Goal: Task Accomplishment & Management: Complete application form

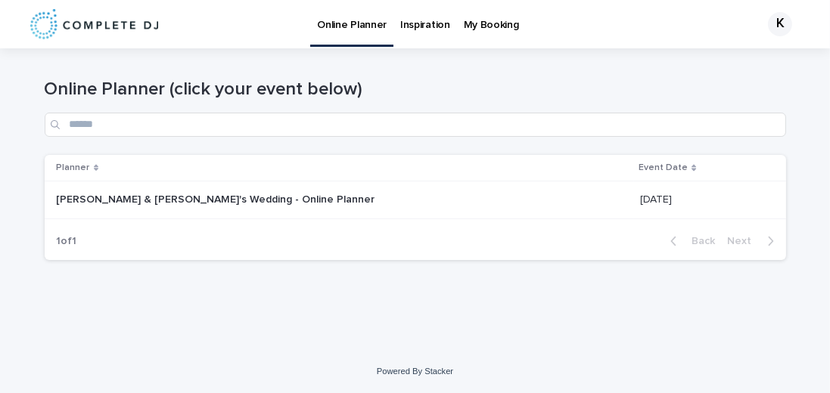
click at [476, 29] on p "My Booking" at bounding box center [491, 16] width 55 height 32
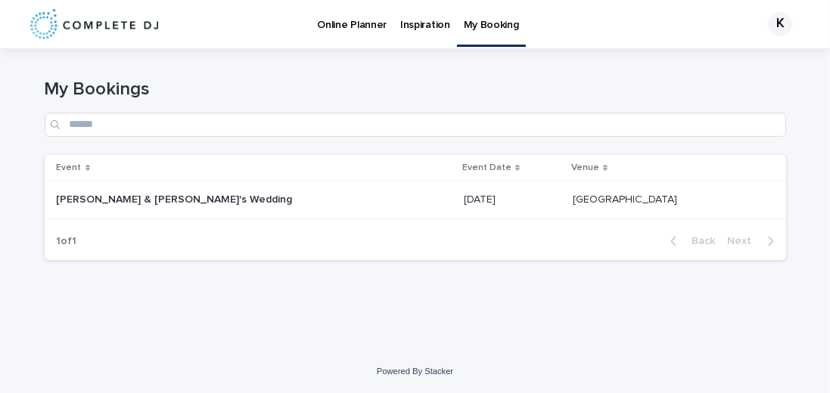
click at [104, 192] on p "[PERSON_NAME] & [PERSON_NAME]'s Wedding" at bounding box center [176, 199] width 239 height 16
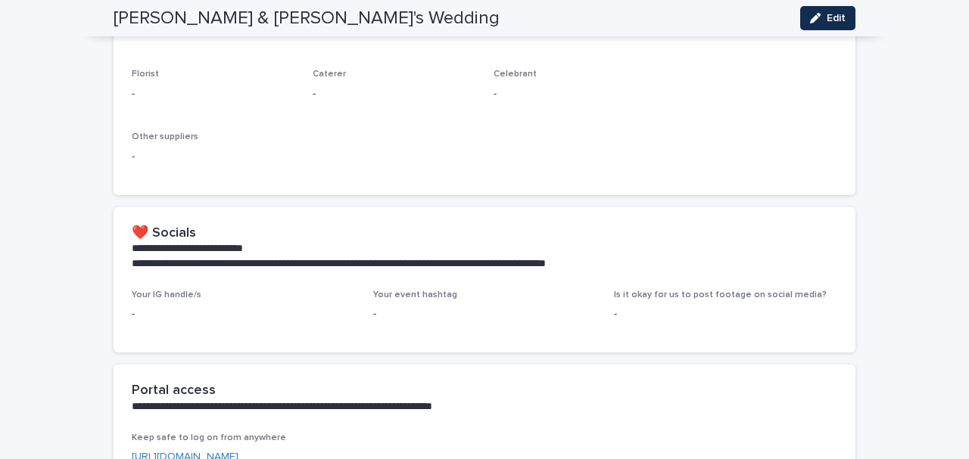
scroll to position [893, 0]
drag, startPoint x: 646, startPoint y: 297, endPoint x: 719, endPoint y: 294, distance: 72.7
click at [719, 294] on span "Is it okay for us to post footage on social media?" at bounding box center [720, 294] width 213 height 9
click at [433, 286] on div "**********" at bounding box center [485, 248] width 742 height 82
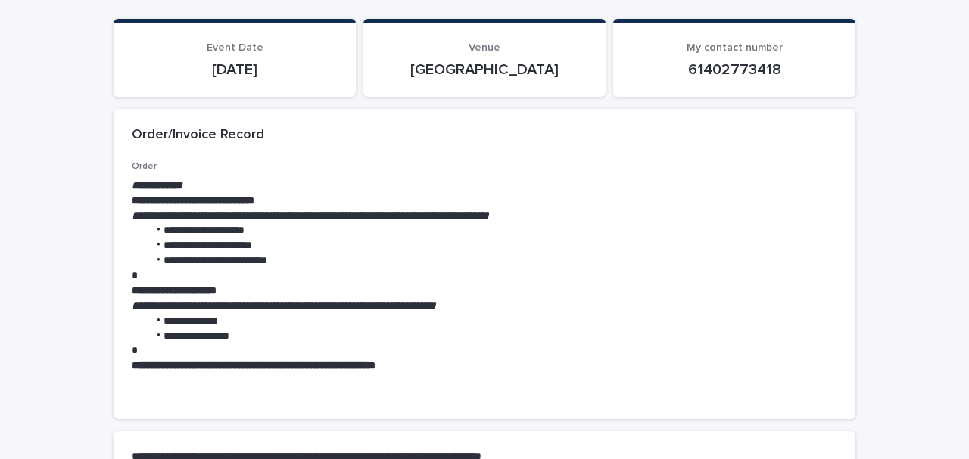
scroll to position [0, 0]
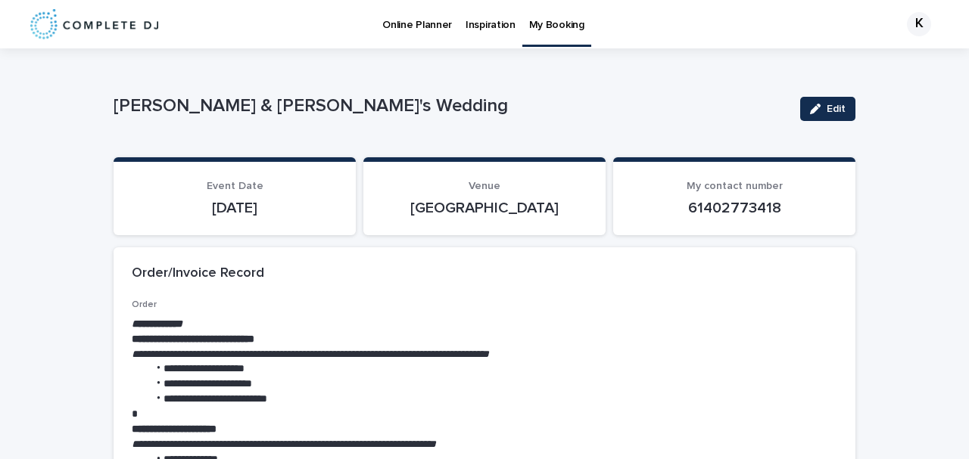
click at [407, 23] on p "Online Planner" at bounding box center [417, 16] width 70 height 32
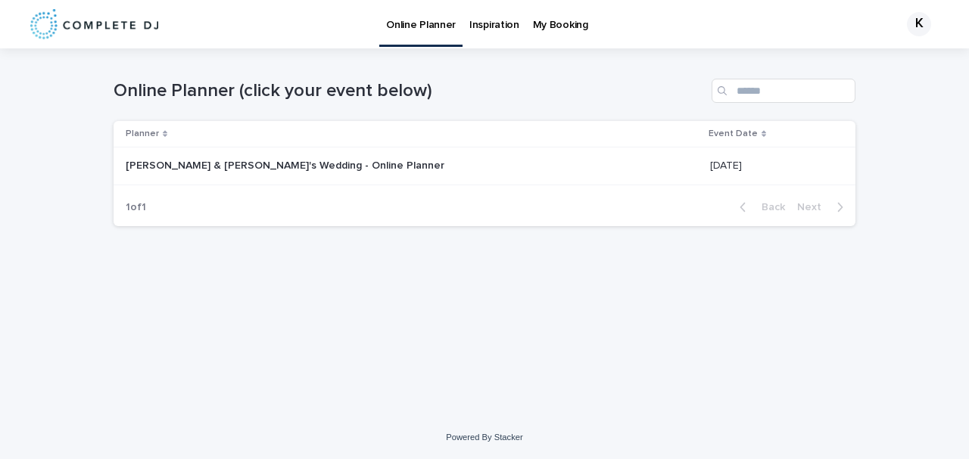
click at [229, 170] on p "[PERSON_NAME] & [PERSON_NAME]'s Wedding - Online Planner" at bounding box center [287, 165] width 322 height 16
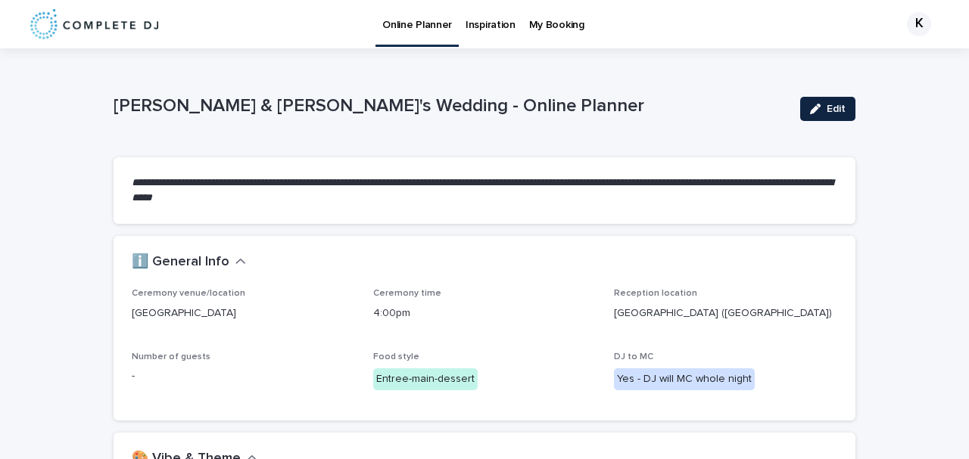
click at [827, 114] on span "Edit" at bounding box center [835, 109] width 19 height 11
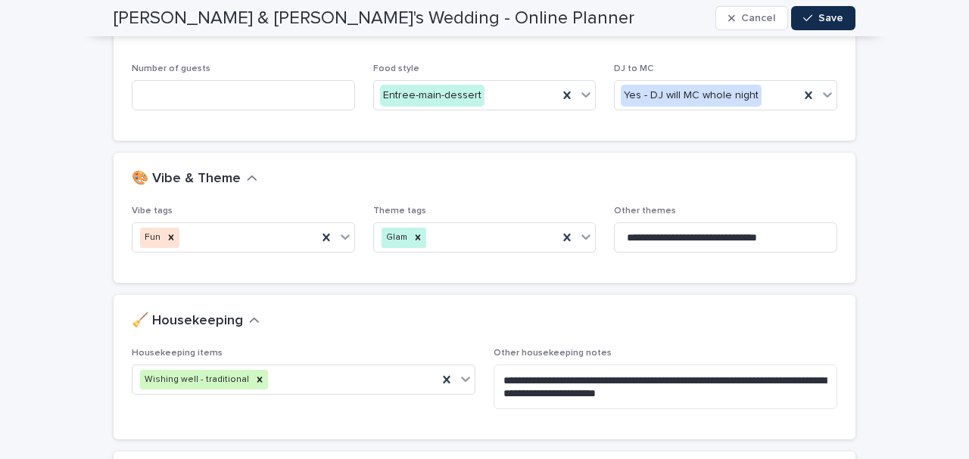
scroll to position [303, 0]
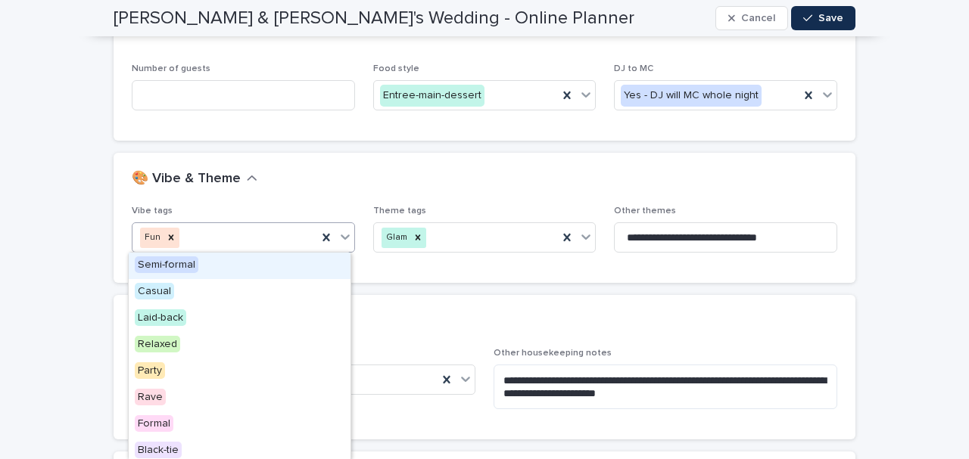
click at [243, 242] on div "Fun" at bounding box center [224, 238] width 185 height 26
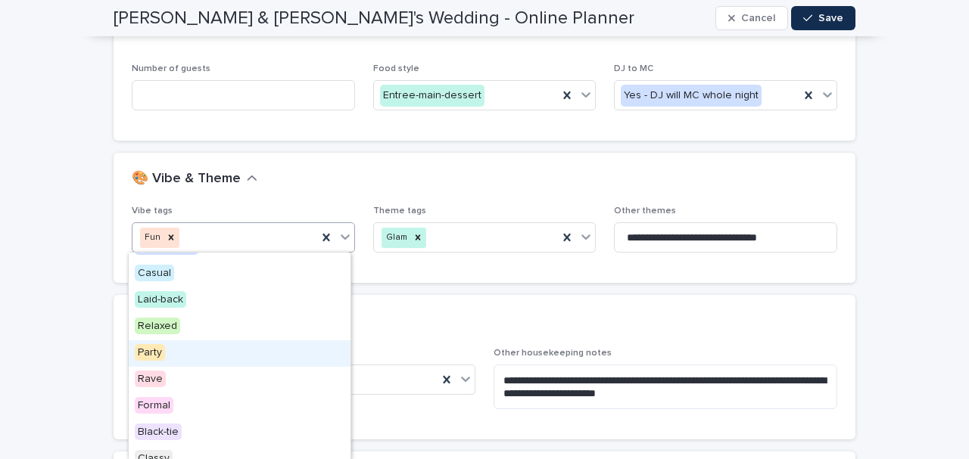
scroll to position [30, 0]
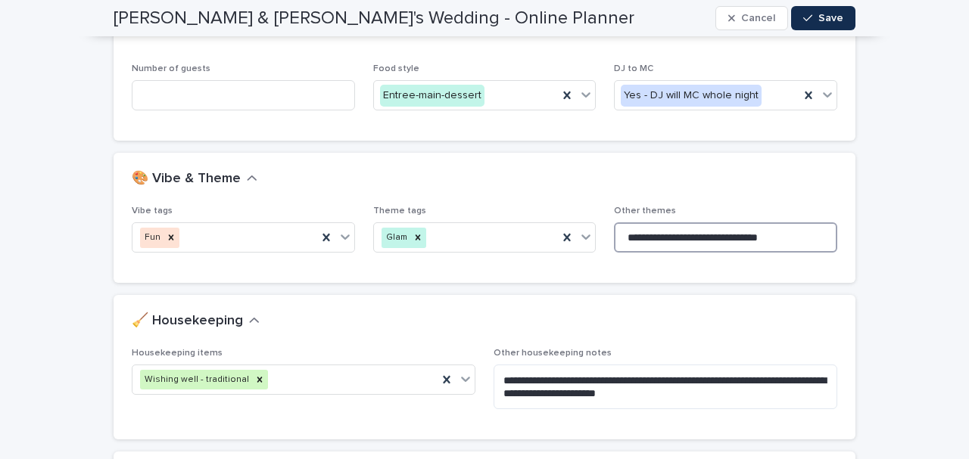
click at [708, 248] on input "**********" at bounding box center [725, 237] width 223 height 30
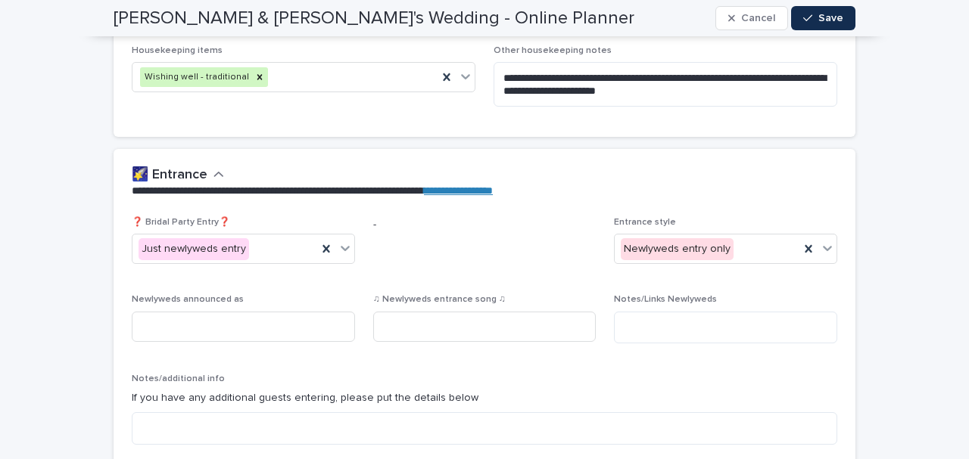
scroll to position [601, 0]
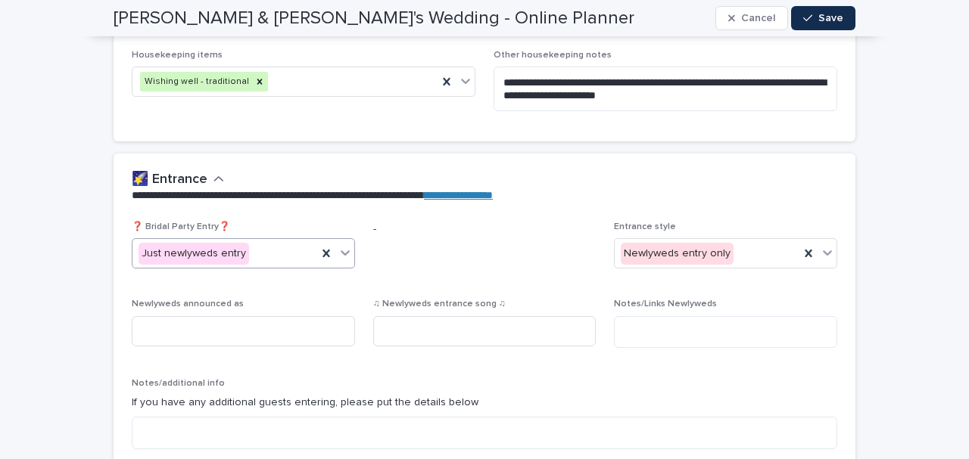
click at [339, 251] on icon at bounding box center [344, 252] width 15 height 15
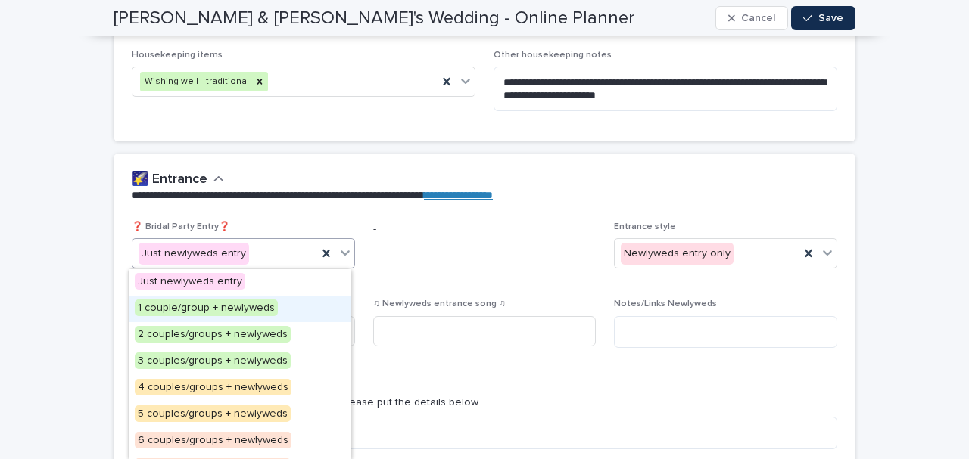
click at [500, 263] on span "-" at bounding box center [484, 251] width 223 height 59
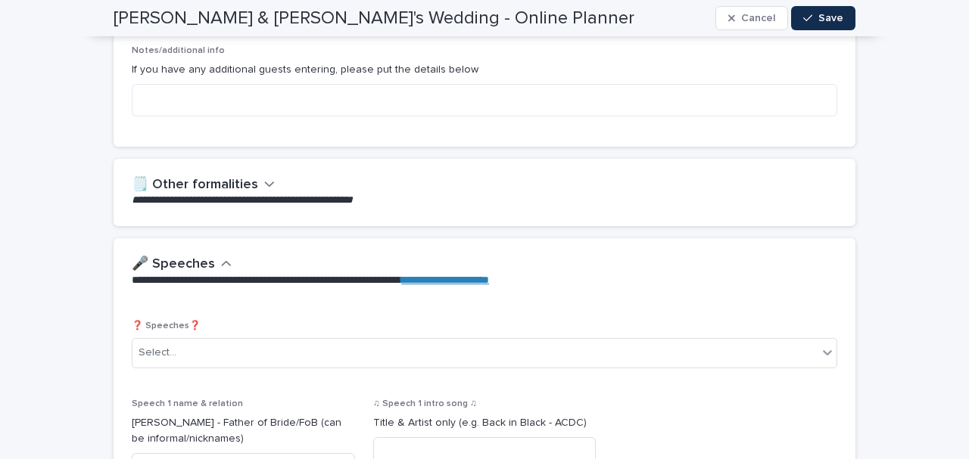
scroll to position [935, 0]
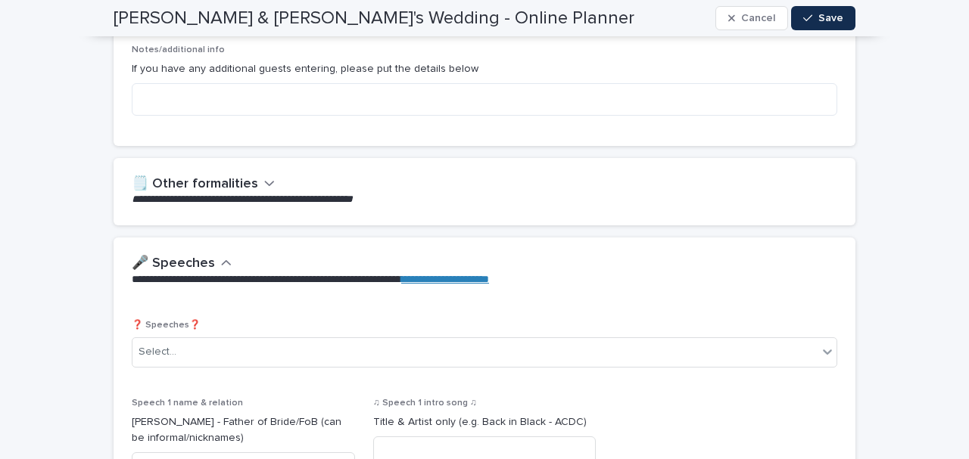
click at [262, 174] on div "**********" at bounding box center [485, 191] width 742 height 67
click at [264, 179] on icon "button" at bounding box center [269, 183] width 11 height 14
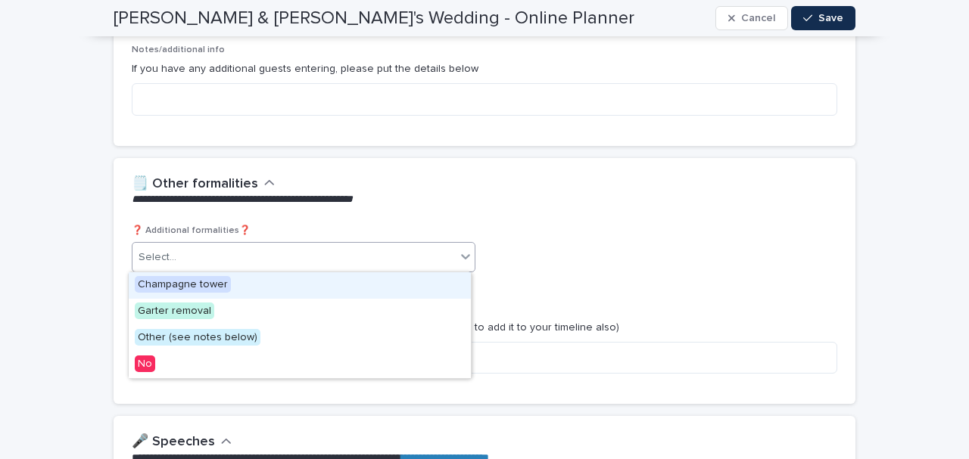
click at [229, 266] on div "Select..." at bounding box center [293, 257] width 323 height 25
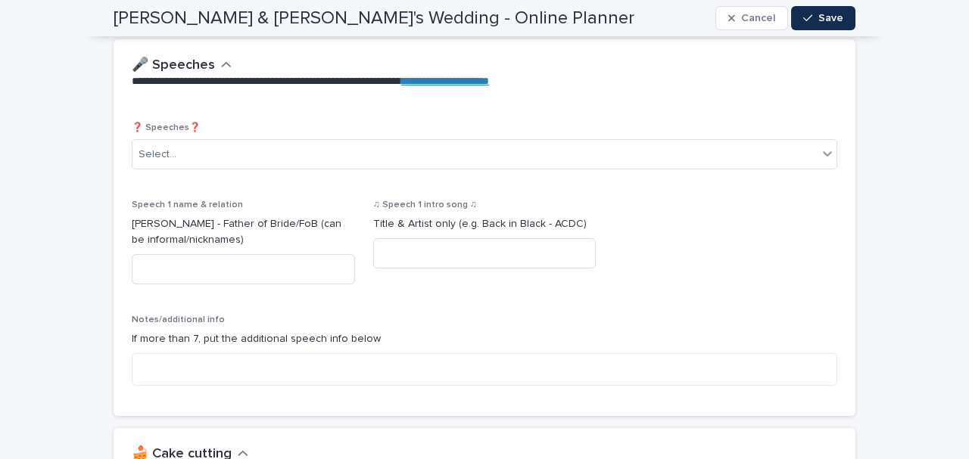
scroll to position [1314, 0]
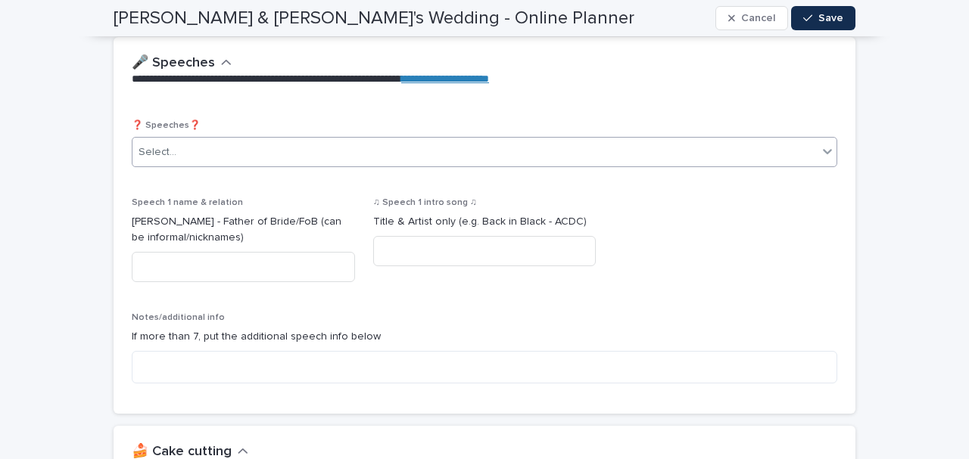
click at [224, 149] on div "Select..." at bounding box center [474, 152] width 685 height 25
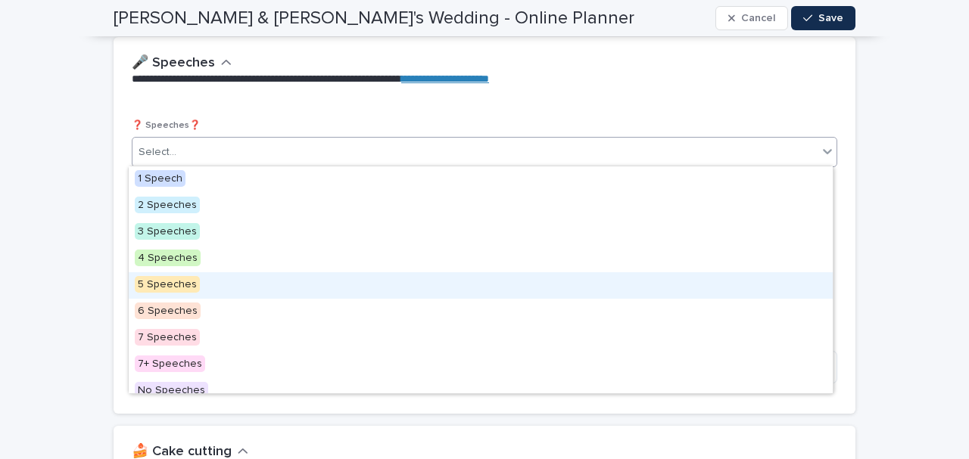
click at [179, 291] on span "5 Speeches" at bounding box center [167, 284] width 65 height 17
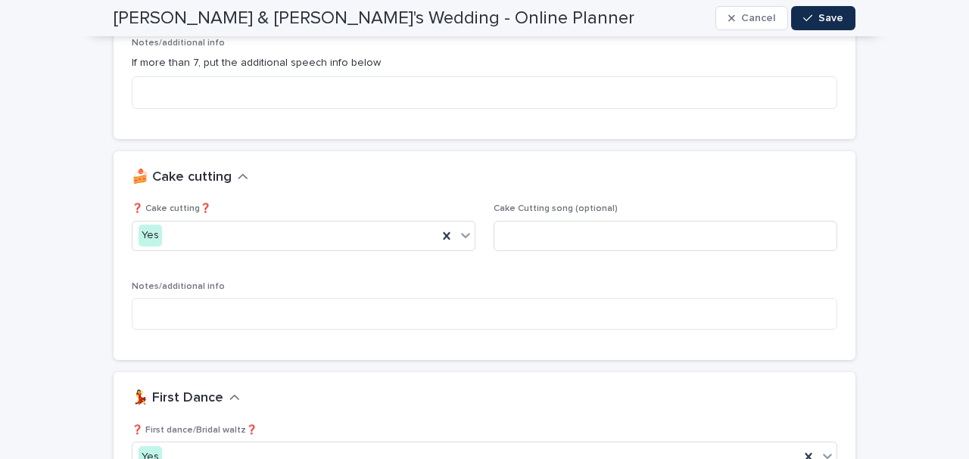
scroll to position [1898, 0]
click at [531, 243] on input at bounding box center [665, 236] width 344 height 30
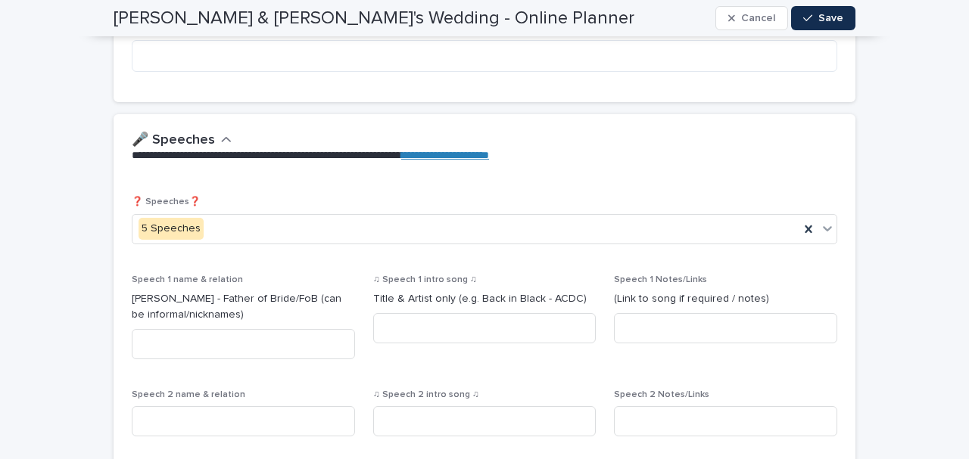
scroll to position [1233, 0]
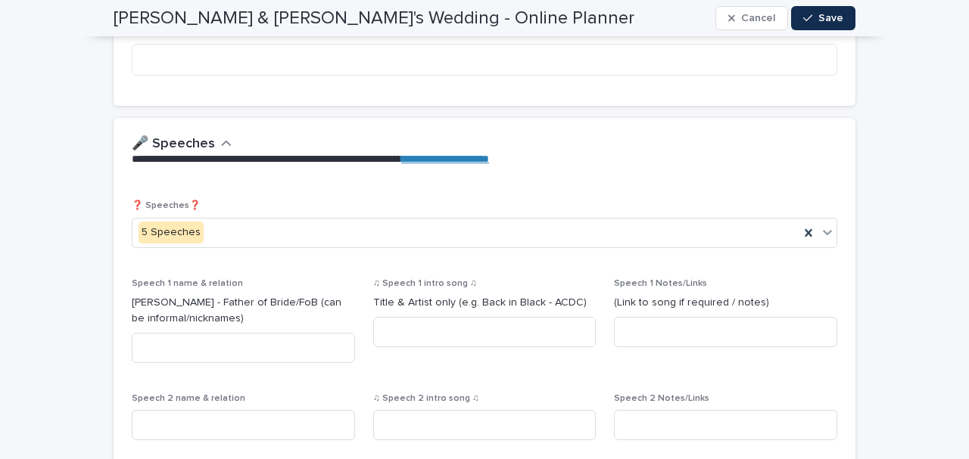
click at [489, 154] on link "**********" at bounding box center [445, 159] width 88 height 11
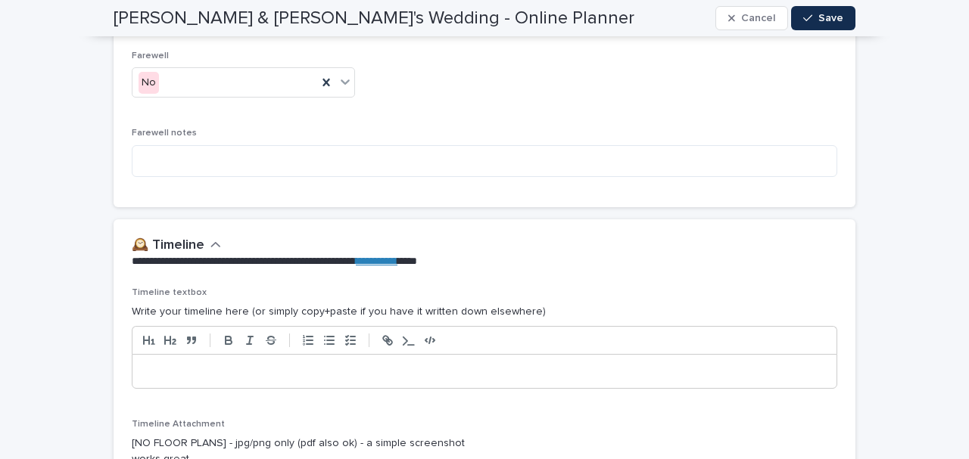
scroll to position [3219, 0]
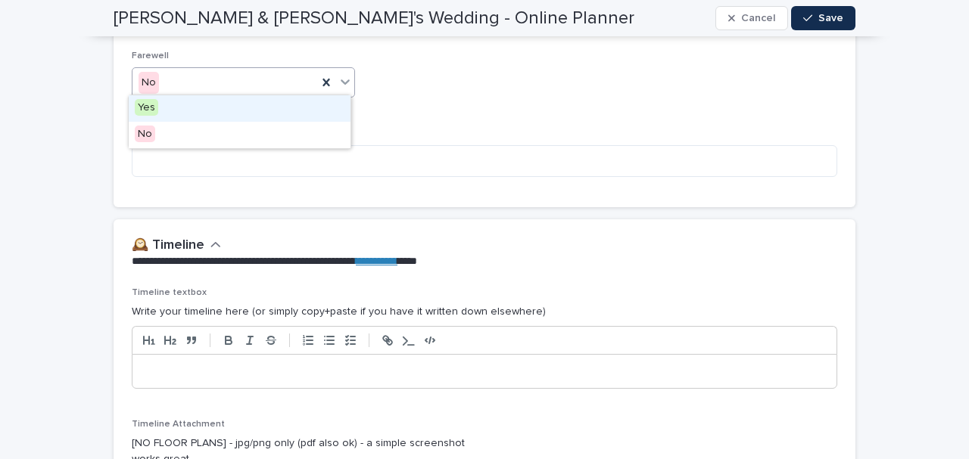
click at [339, 74] on icon at bounding box center [344, 81] width 15 height 15
click at [276, 115] on div "Yes" at bounding box center [240, 108] width 222 height 26
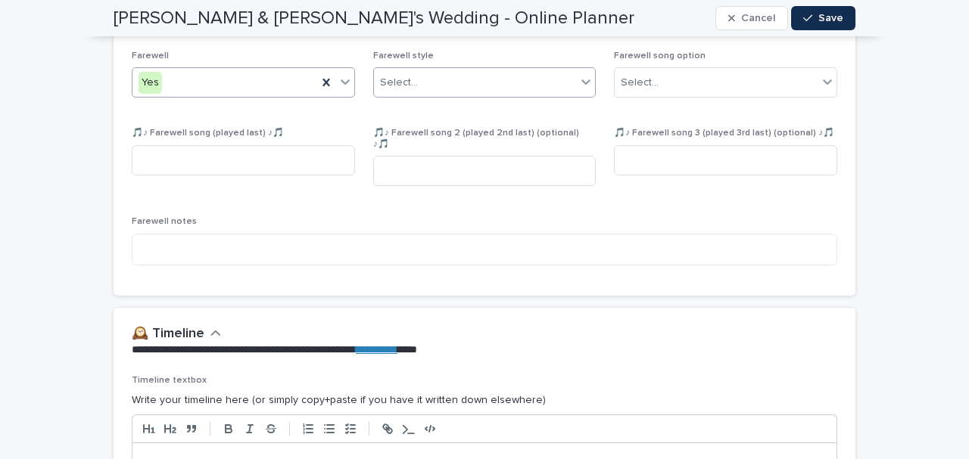
click at [468, 85] on div "Select..." at bounding box center [475, 82] width 203 height 25
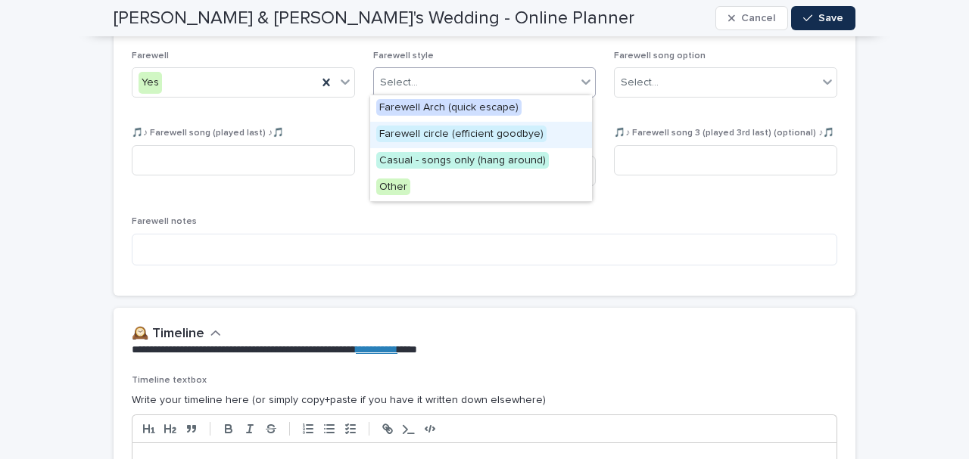
click at [282, 196] on div "Farewell Yes Farewell style option Farewell circle (efficient goodbye) focused,…" at bounding box center [484, 164] width 705 height 227
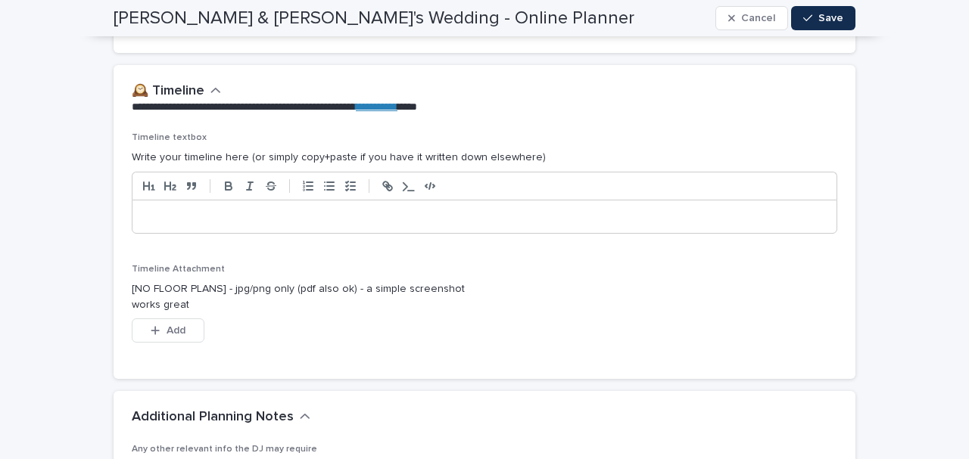
scroll to position [3465, 0]
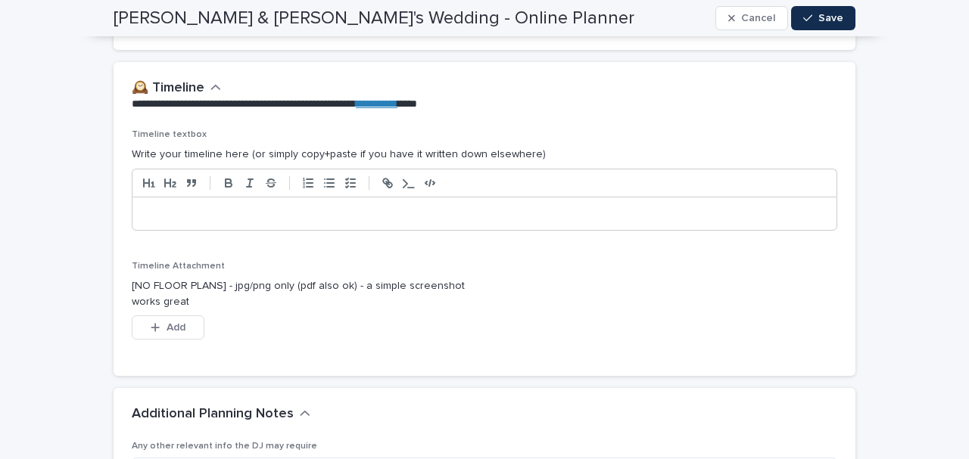
click at [200, 207] on p at bounding box center [484, 214] width 681 height 15
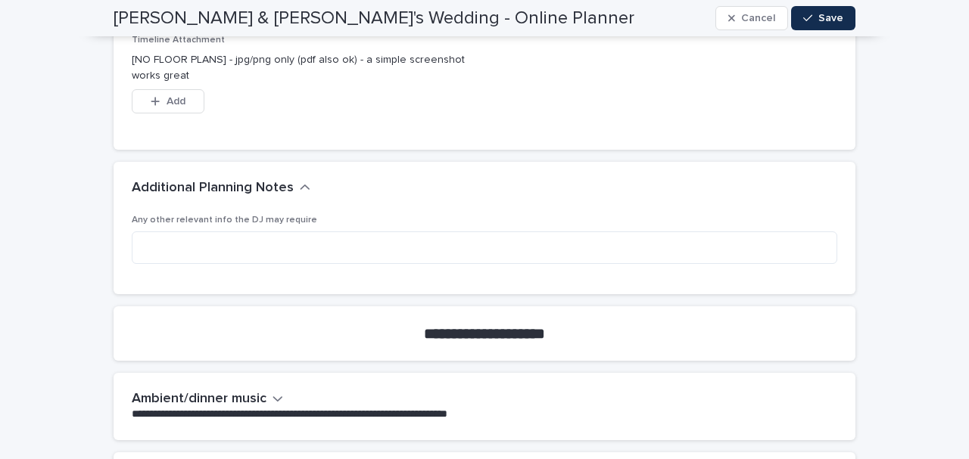
scroll to position [3692, 0]
click at [194, 244] on textarea at bounding box center [484, 247] width 705 height 32
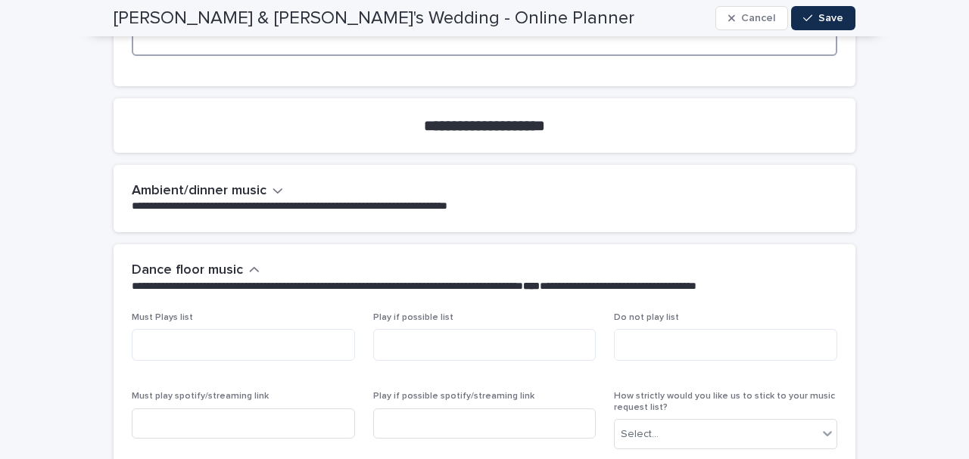
scroll to position [3900, 0]
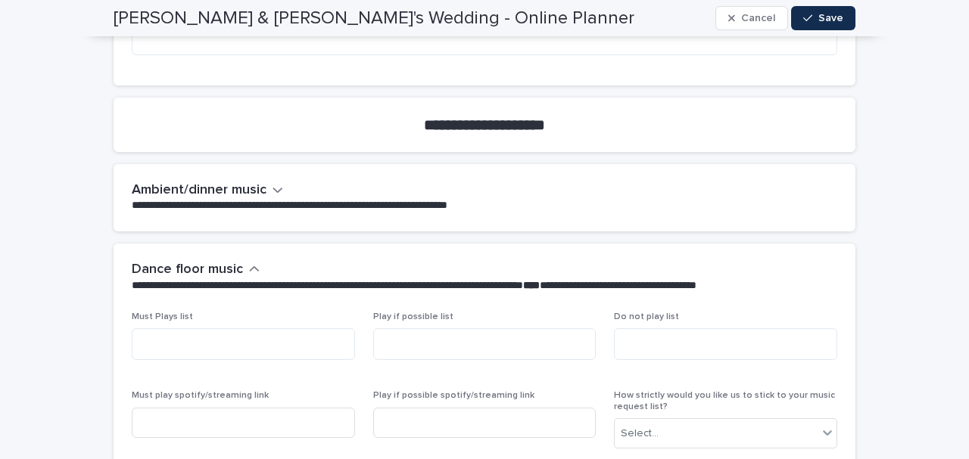
click at [272, 183] on icon "button" at bounding box center [277, 190] width 11 height 14
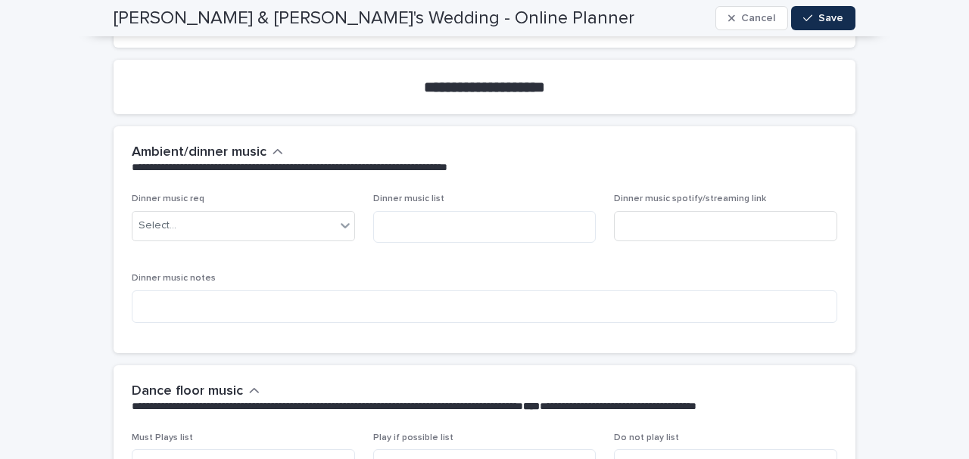
scroll to position [3936, 0]
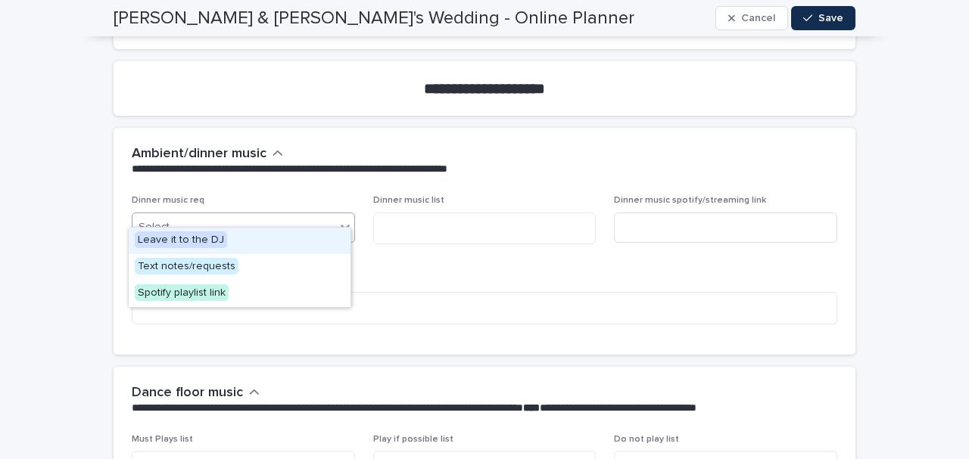
click at [266, 217] on div "Select..." at bounding box center [233, 227] width 203 height 25
click at [187, 243] on span "Leave it to the DJ" at bounding box center [181, 240] width 92 height 17
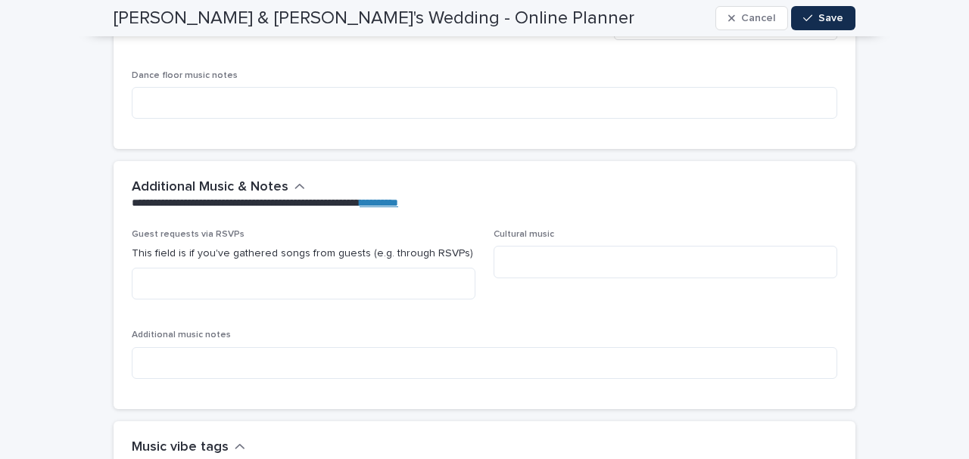
scroll to position [4472, 0]
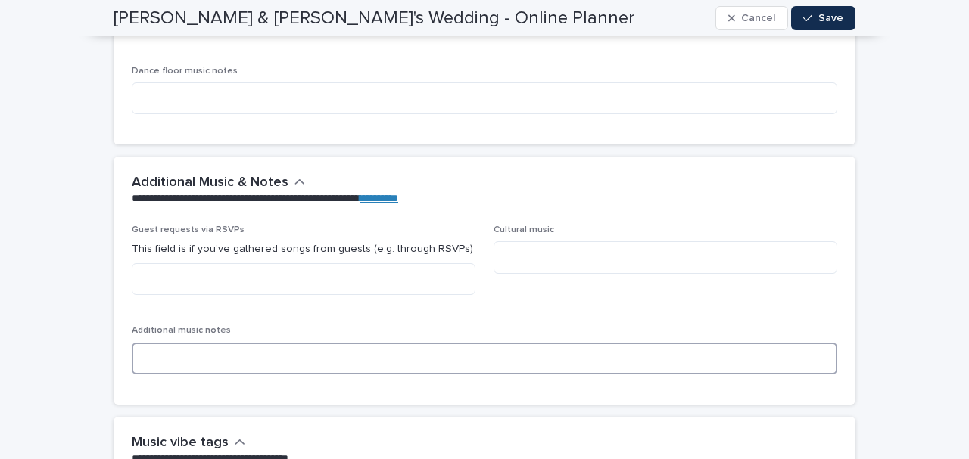
click at [175, 354] on textarea at bounding box center [484, 359] width 705 height 32
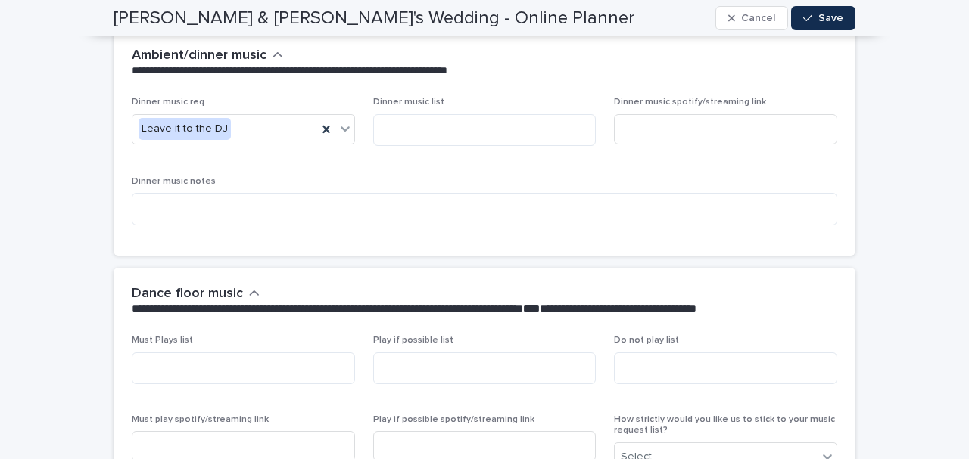
scroll to position [3895, 0]
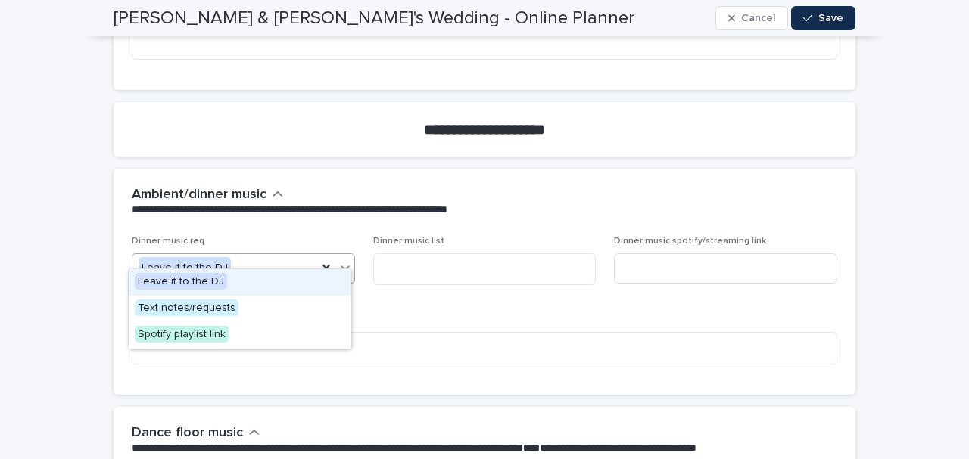
click at [348, 260] on icon at bounding box center [344, 267] width 15 height 15
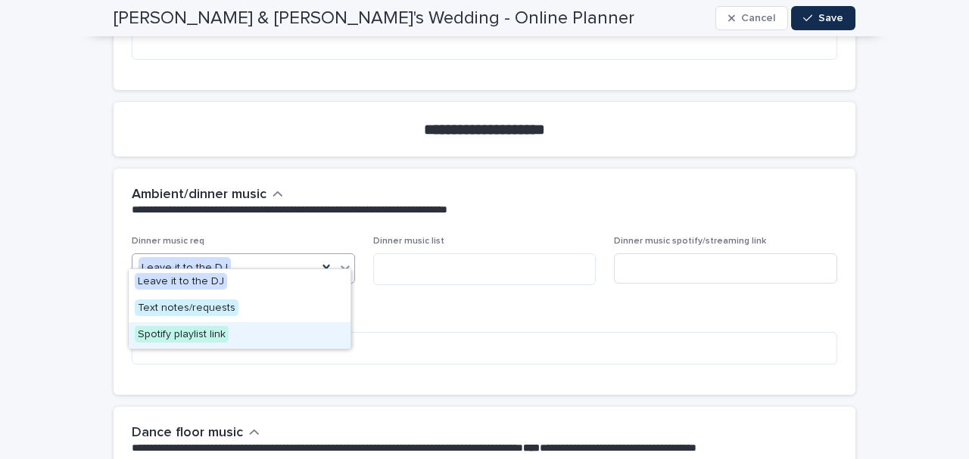
click at [387, 362] on div "Dinner music req option Leave it to the DJ, selected. option Spotify playlist l…" at bounding box center [485, 315] width 742 height 158
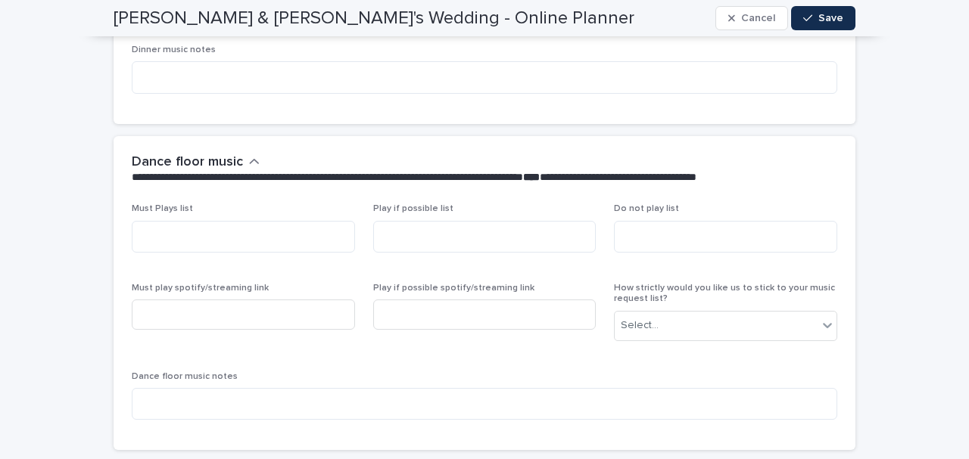
scroll to position [4166, 0]
click at [182, 222] on textarea at bounding box center [243, 237] width 223 height 32
click at [418, 231] on textarea at bounding box center [484, 237] width 223 height 32
click at [631, 221] on textarea at bounding box center [725, 237] width 223 height 32
click at [493, 222] on textarea at bounding box center [484, 237] width 223 height 32
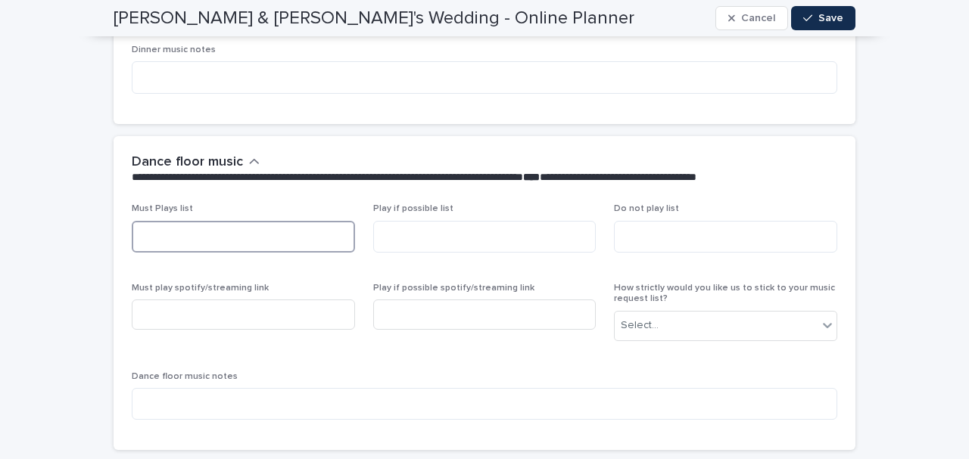
click at [272, 221] on textarea at bounding box center [243, 237] width 223 height 32
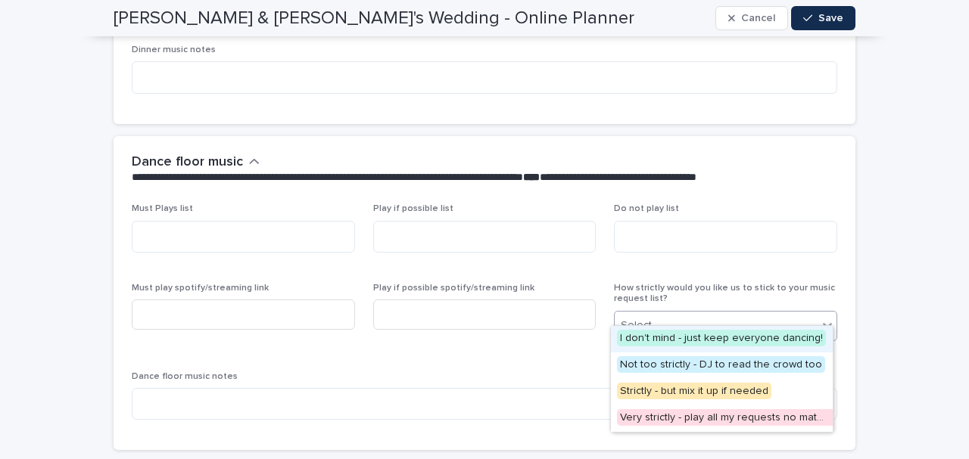
click at [697, 313] on div "Select..." at bounding box center [715, 325] width 203 height 25
click at [435, 372] on p "Dance floor music notes" at bounding box center [484, 377] width 705 height 11
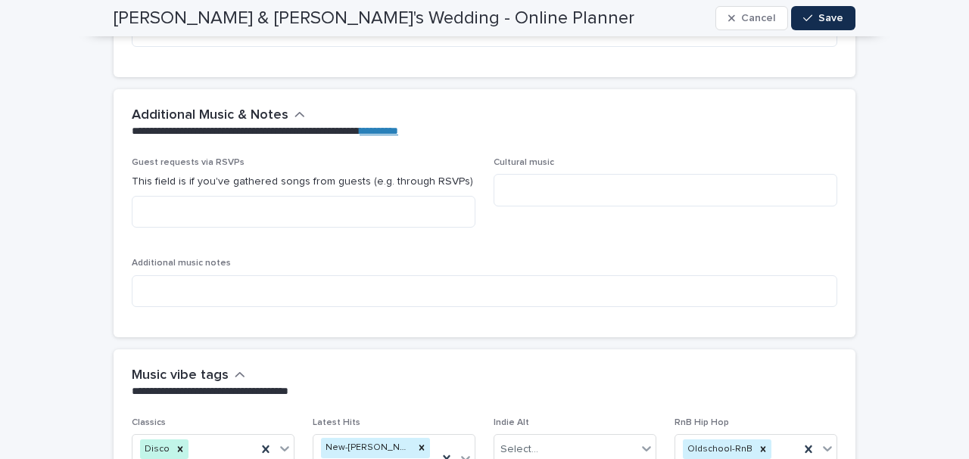
scroll to position [4540, 0]
drag, startPoint x: 130, startPoint y: 138, endPoint x: 194, endPoint y: 136, distance: 63.6
click at [194, 136] on div "**********" at bounding box center [485, 122] width 742 height 67
click at [159, 157] on span "Guest requests via RSVPs" at bounding box center [188, 161] width 113 height 9
drag, startPoint x: 164, startPoint y: 148, endPoint x: 177, endPoint y: 148, distance: 12.9
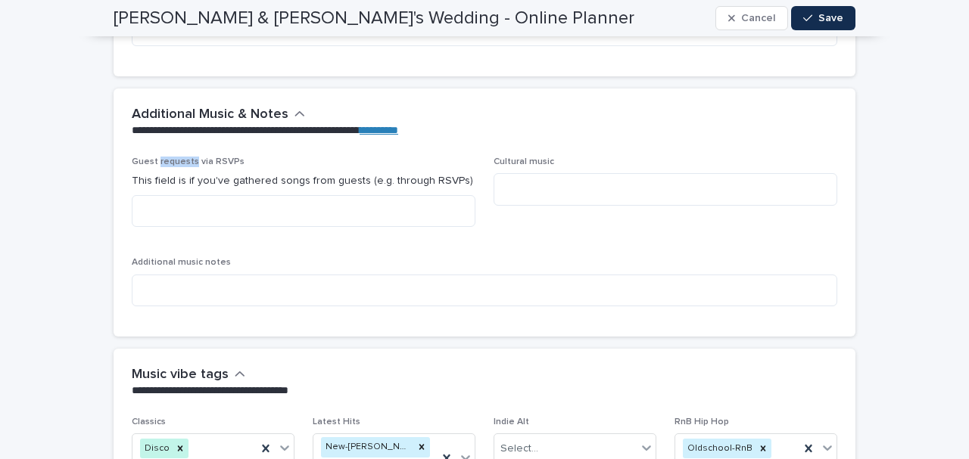
click at [177, 157] on span "Guest requests via RSVPs" at bounding box center [188, 161] width 113 height 9
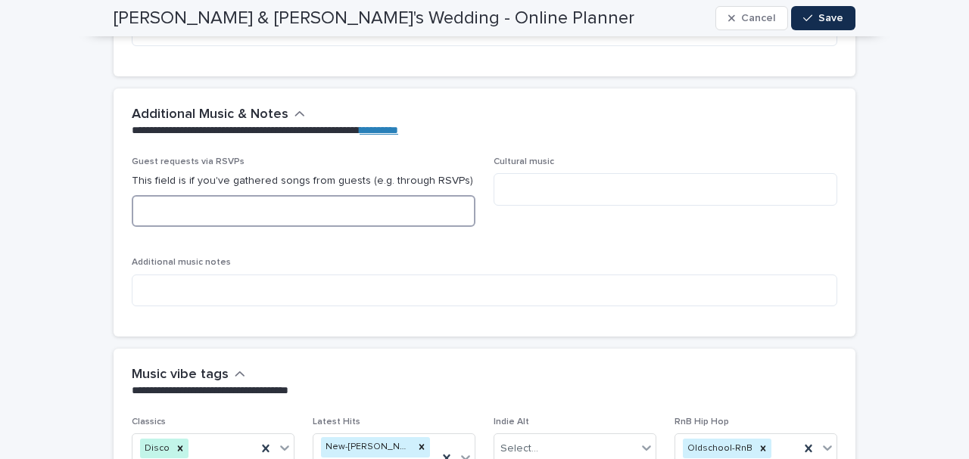
click at [164, 204] on textarea at bounding box center [304, 211] width 344 height 32
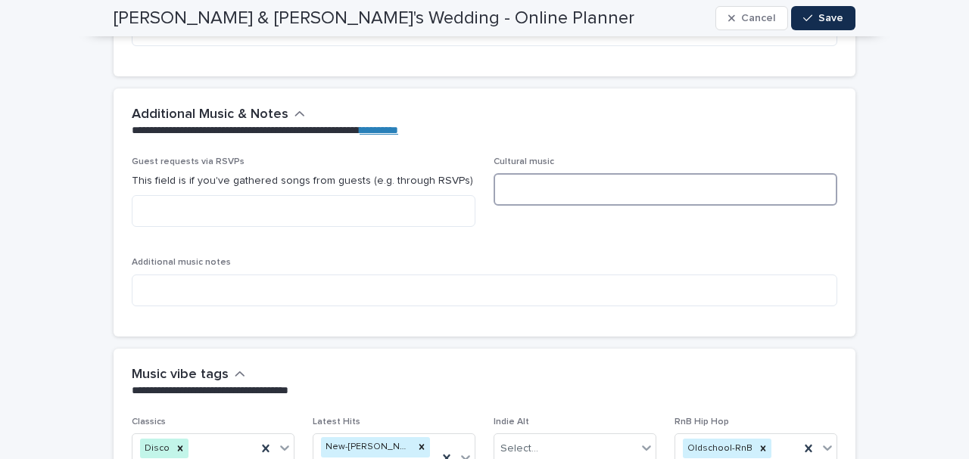
click at [549, 173] on textarea at bounding box center [665, 189] width 344 height 32
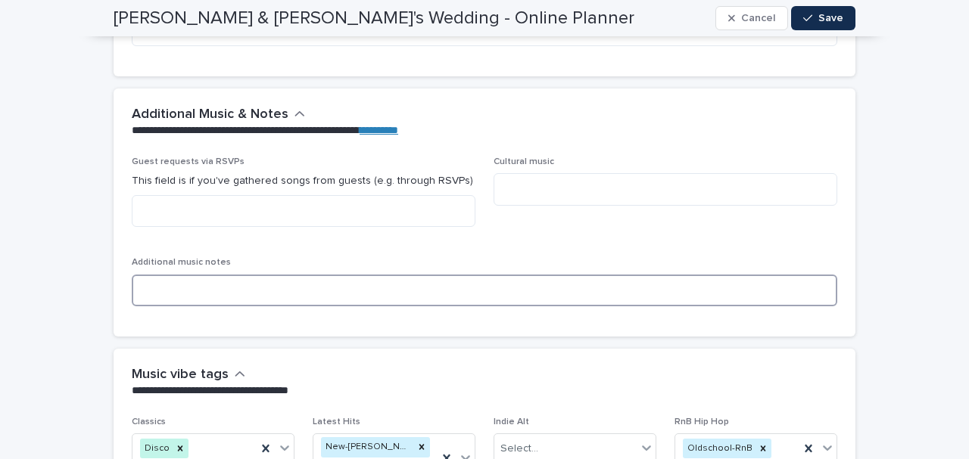
click at [170, 285] on textarea at bounding box center [484, 291] width 705 height 32
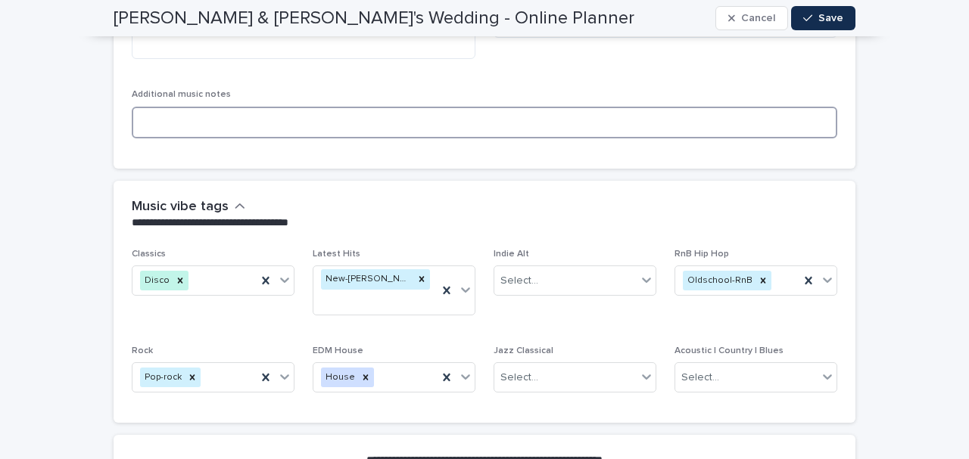
scroll to position [4709, 0]
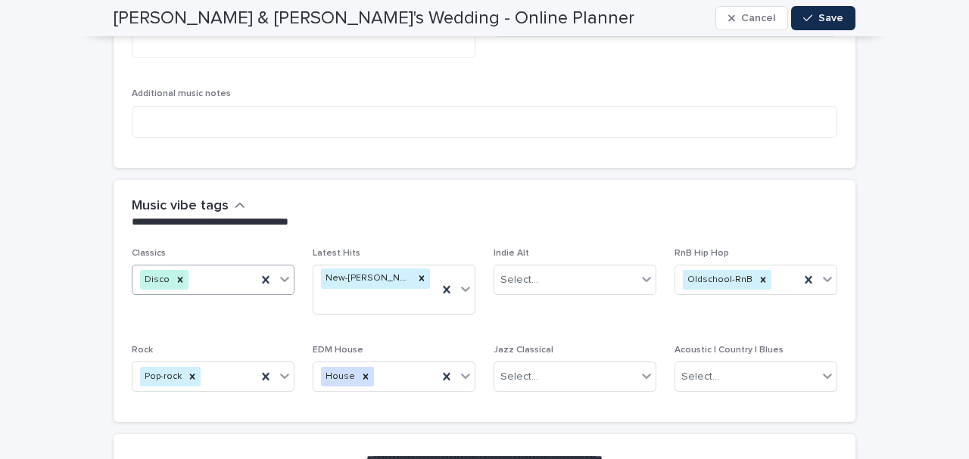
click at [275, 266] on div at bounding box center [284, 279] width 18 height 27
click at [239, 248] on p "Classics" at bounding box center [213, 253] width 163 height 11
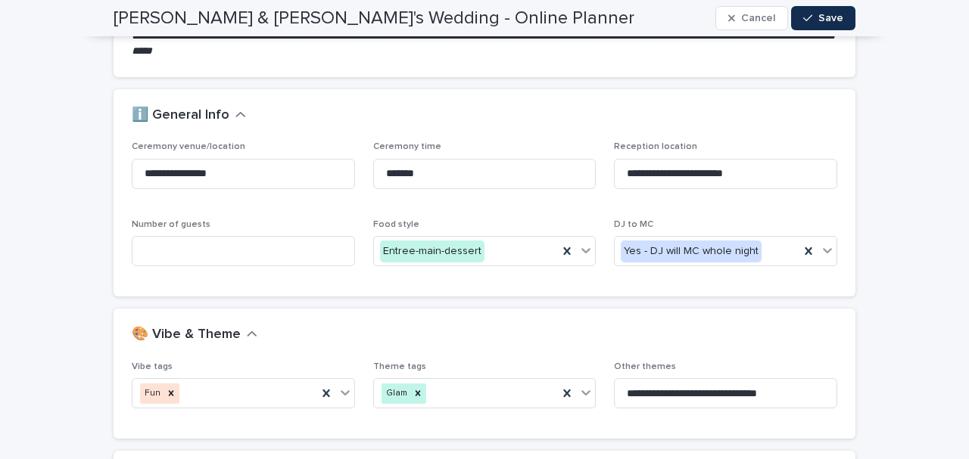
scroll to position [0, 0]
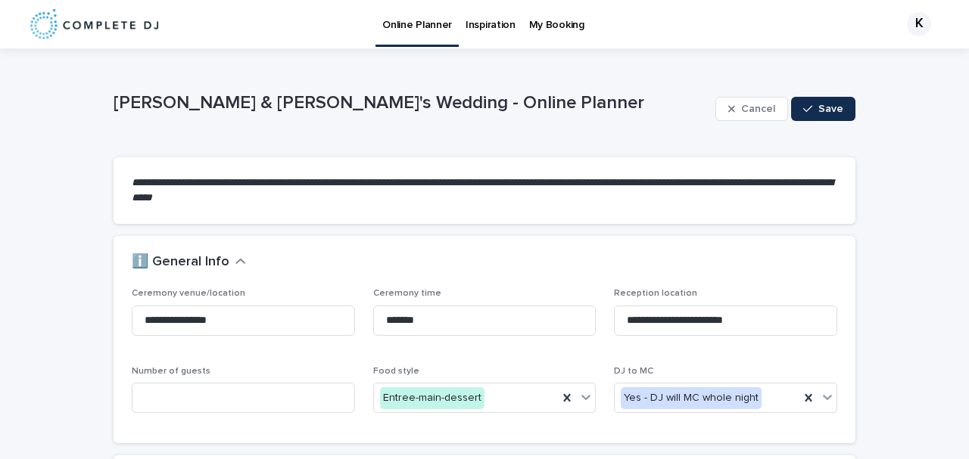
click at [486, 39] on link "Inspiration" at bounding box center [491, 23] width 64 height 47
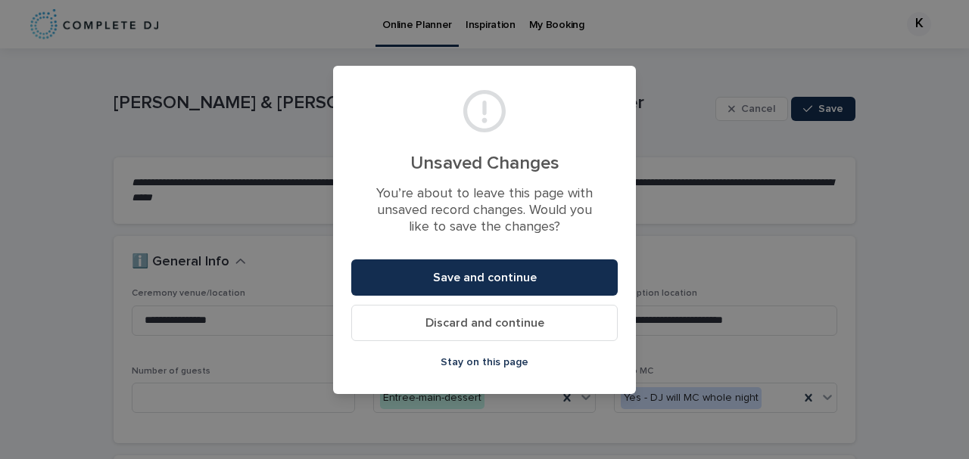
click at [454, 318] on span "Discard and continue" at bounding box center [484, 323] width 119 height 12
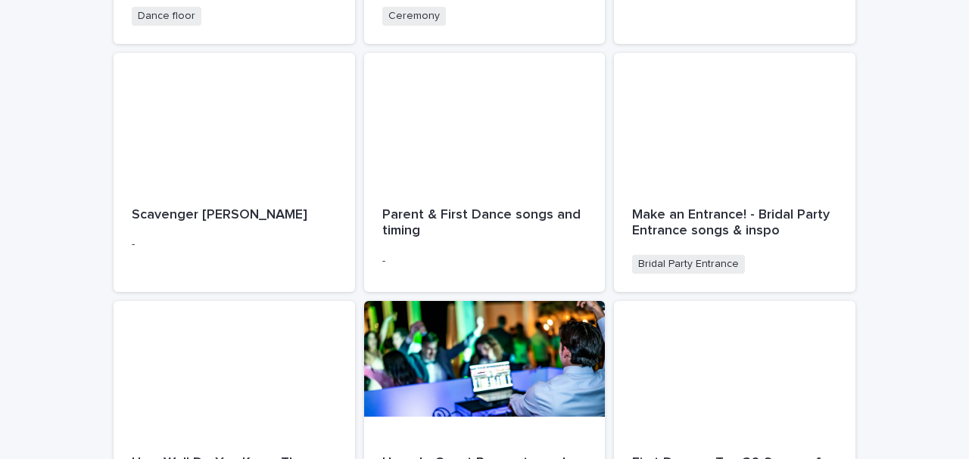
scroll to position [922, 0]
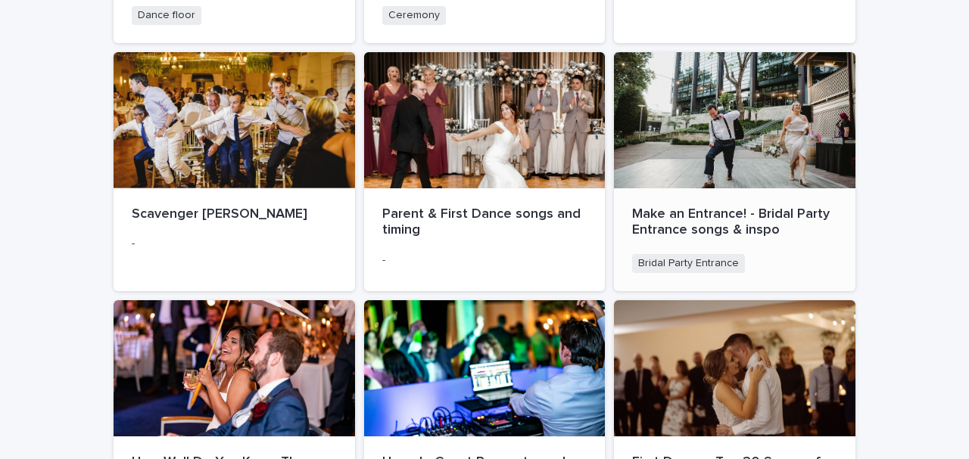
click at [711, 253] on div "Make an Entrance! - Bridal Party Entrance songs & inspo Bridal Party Entrance +…" at bounding box center [734, 239] width 241 height 103
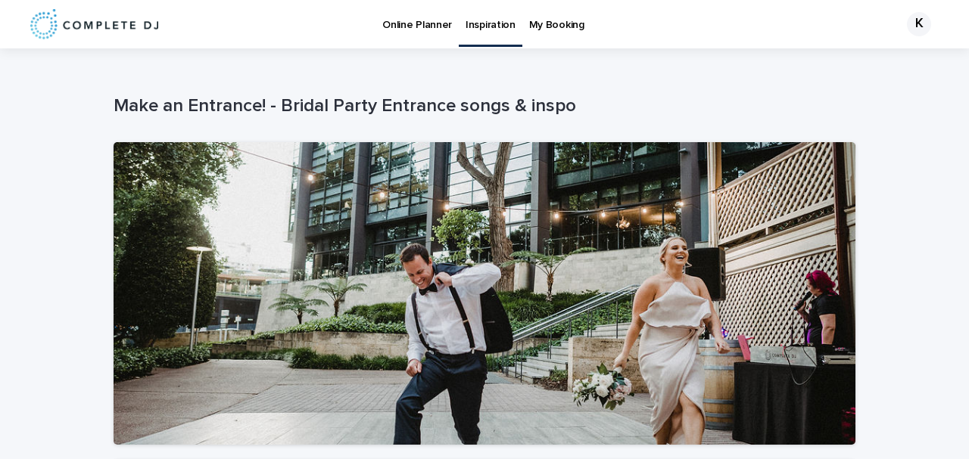
click at [546, 26] on p "My Booking" at bounding box center [556, 16] width 55 height 32
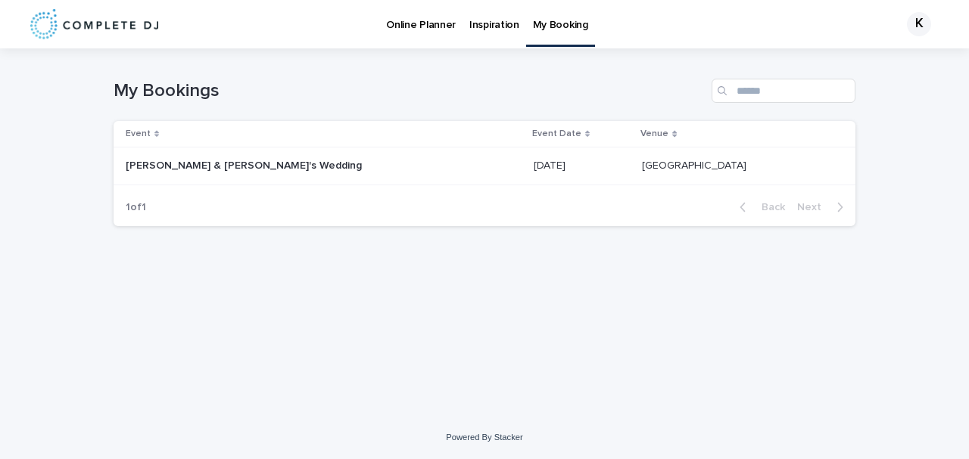
click at [384, 173] on div "[PERSON_NAME] & [PERSON_NAME]'s Wedding [PERSON_NAME] & [PERSON_NAME]'s Wedding" at bounding box center [324, 166] width 396 height 25
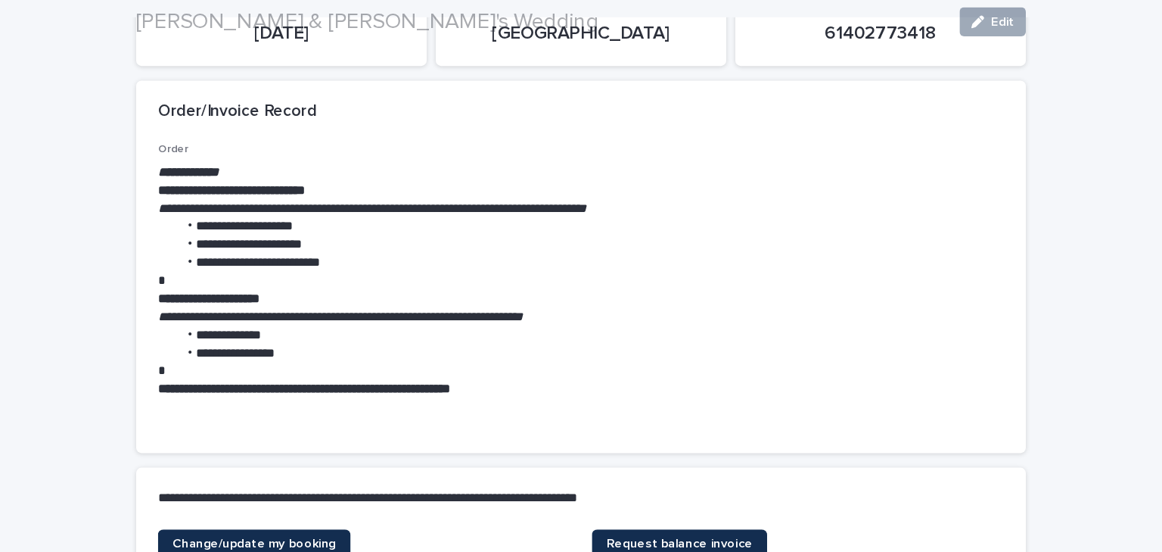
scroll to position [179, 0]
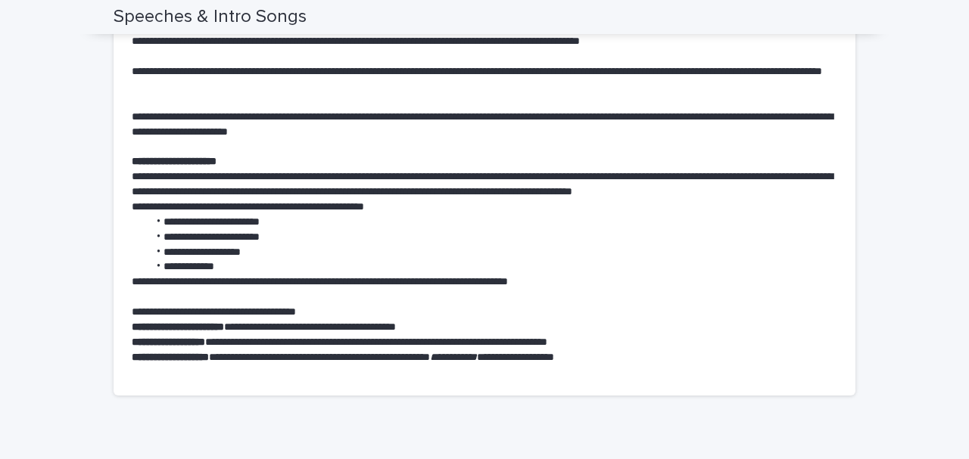
scroll to position [906, 0]
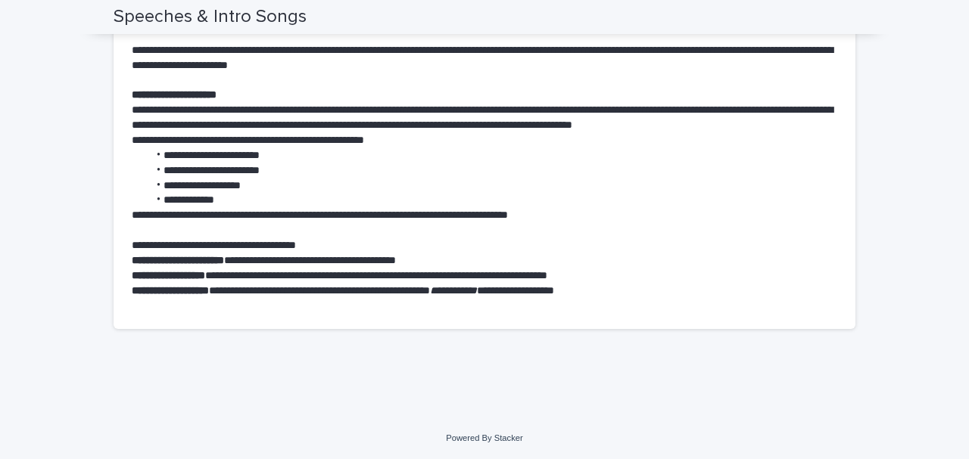
click at [493, 154] on li "**********" at bounding box center [492, 155] width 689 height 15
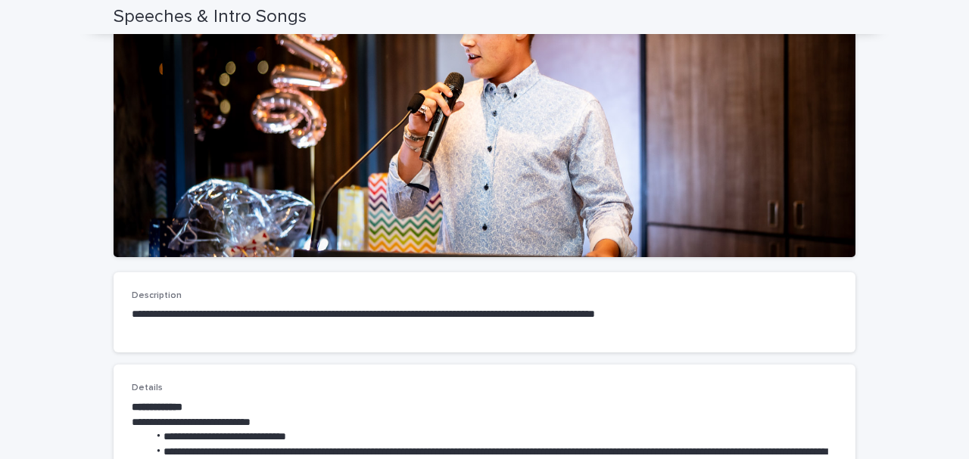
scroll to position [176, 0]
